Goal: Transaction & Acquisition: Purchase product/service

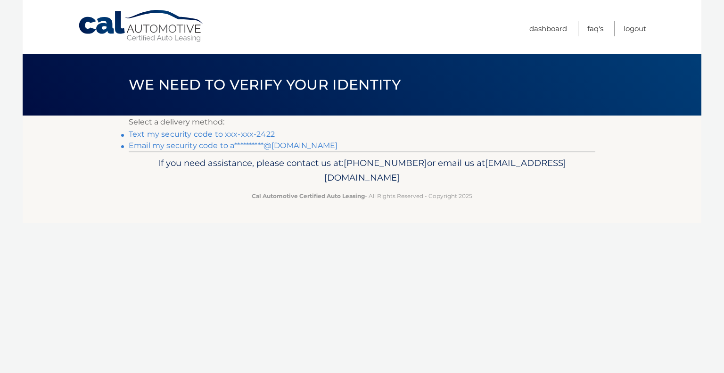
click at [224, 131] on link "Text my security code to xxx-xxx-2422" at bounding box center [202, 134] width 146 height 9
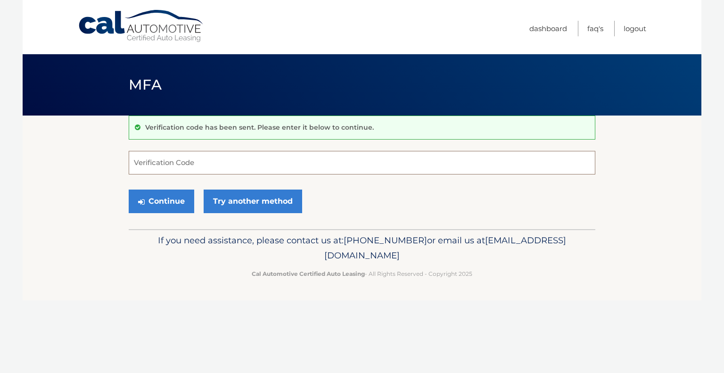
click at [200, 162] on input "Verification Code" at bounding box center [362, 163] width 467 height 24
type input "437507"
click at [129, 190] on button "Continue" at bounding box center [162, 202] width 66 height 24
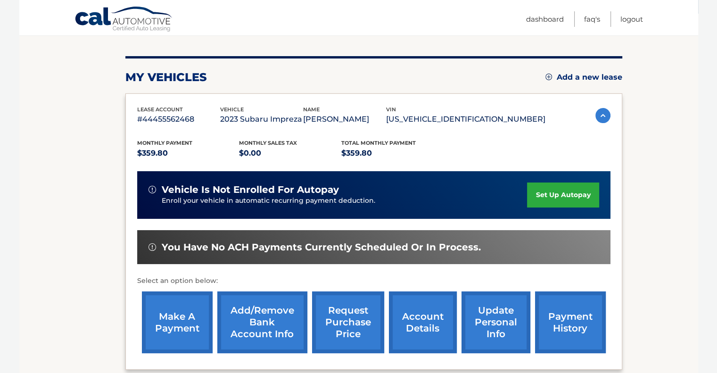
scroll to position [107, 0]
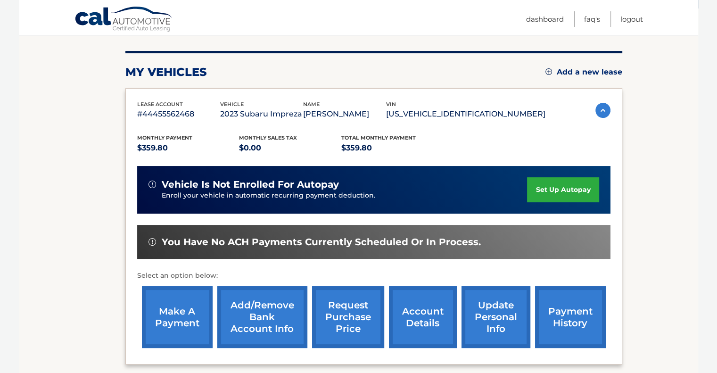
click at [170, 317] on link "make a payment" at bounding box center [177, 317] width 71 height 62
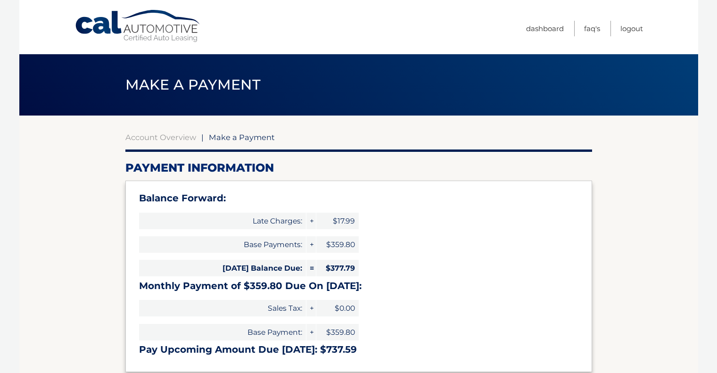
select select "Y2JlYmI4MGMtODFkZC00Y2MzLThjNzAtYzE0MjYxY2Q3Mjg2"
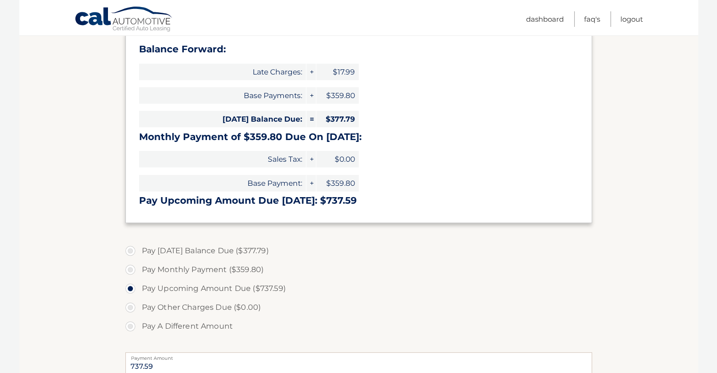
scroll to position [150, 0]
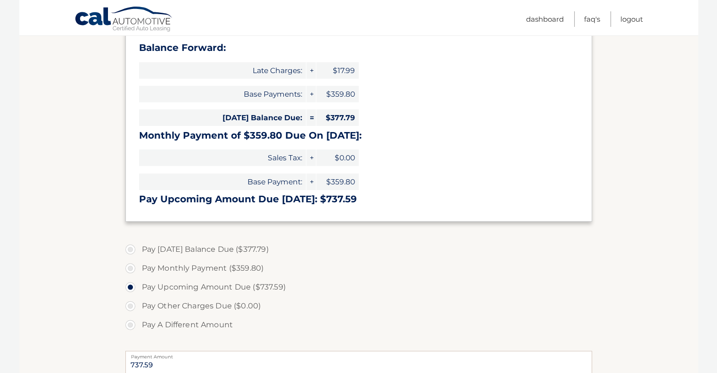
click at [131, 248] on label "Pay Today's Balance Due ($377.79)" at bounding box center [358, 249] width 467 height 19
click at [131, 248] on input "Pay Today's Balance Due ($377.79)" at bounding box center [133, 247] width 9 height 15
radio input "true"
type input "377.79"
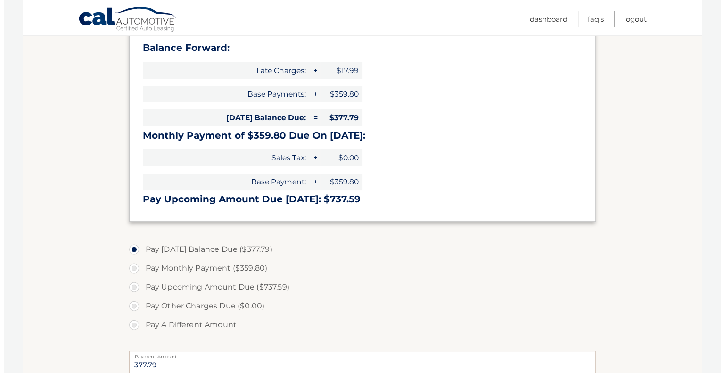
scroll to position [364, 0]
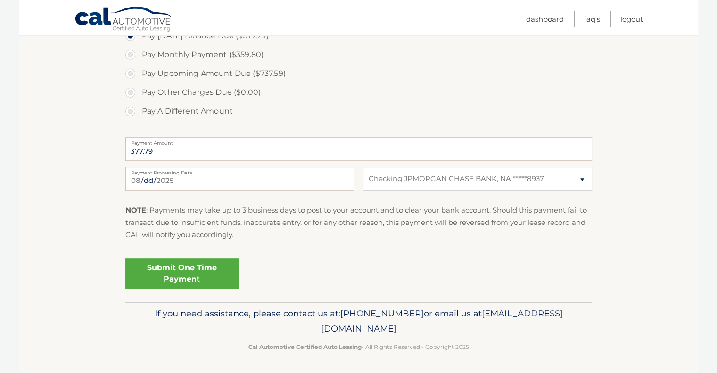
click at [194, 275] on link "Submit One Time Payment" at bounding box center [181, 273] width 113 height 30
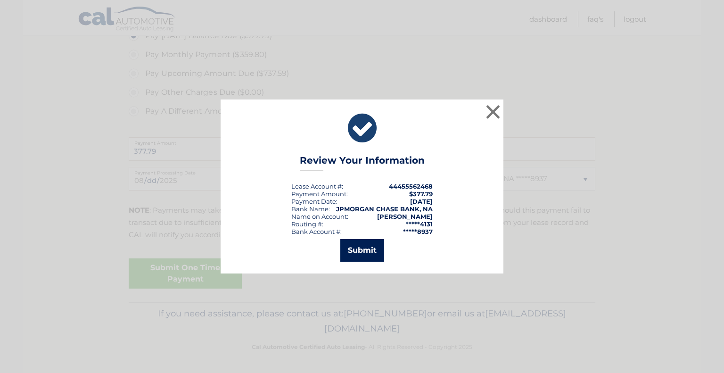
click at [356, 251] on button "Submit" at bounding box center [362, 250] width 44 height 23
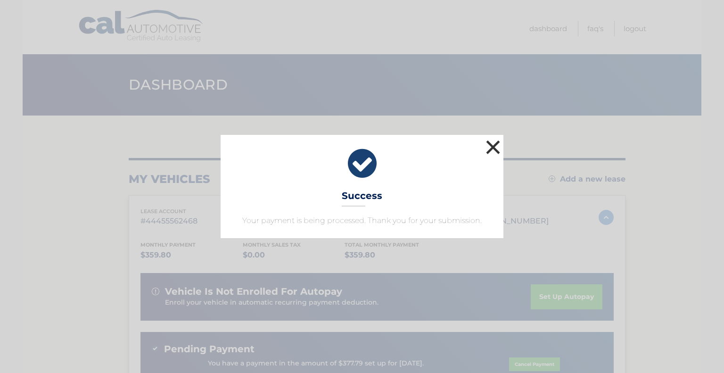
click at [487, 150] on button "×" at bounding box center [493, 147] width 19 height 19
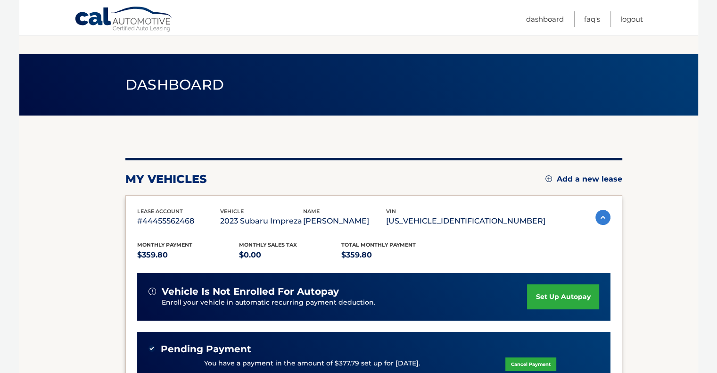
scroll to position [215, 0]
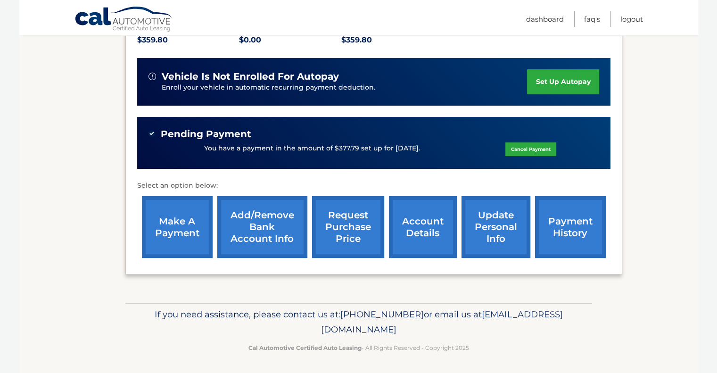
click at [174, 221] on link "make a payment" at bounding box center [177, 227] width 71 height 62
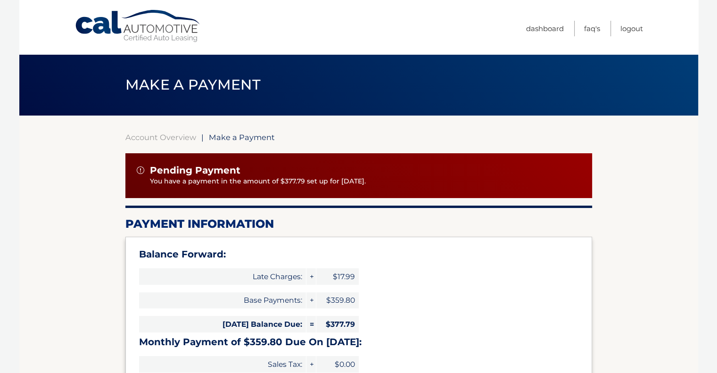
type input "737.59"
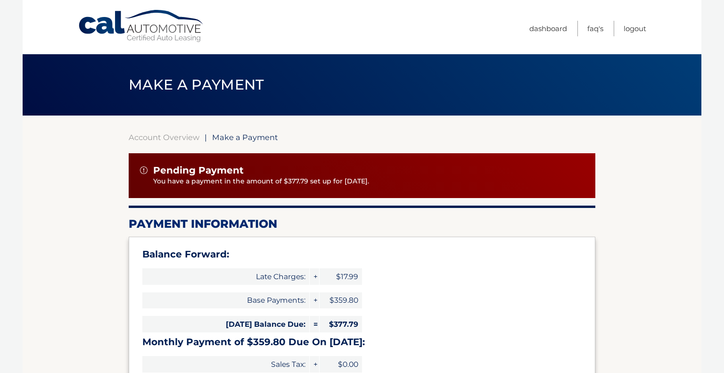
select select "Y2JlYmI4MGMtODFkZC00Y2MzLThjNzAtYzE0MjYxY2Q3Mjg2"
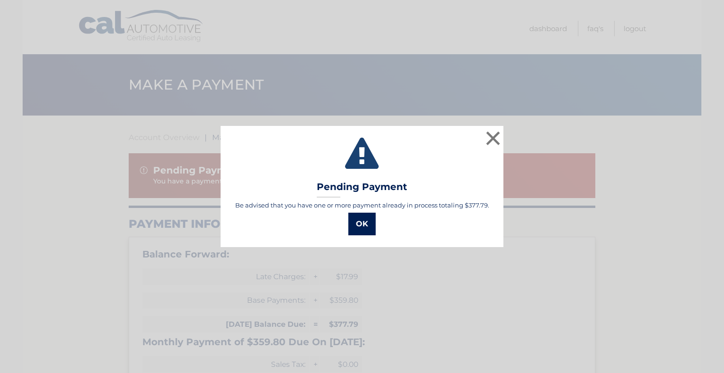
click at [365, 222] on button "OK" at bounding box center [361, 224] width 27 height 23
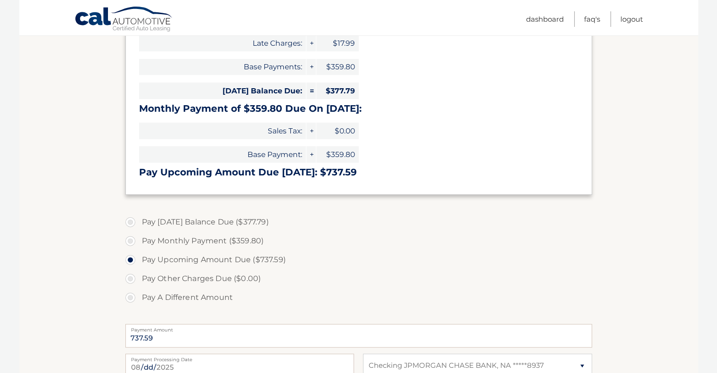
scroll to position [420, 0]
